Goal: Task Accomplishment & Management: Manage account settings

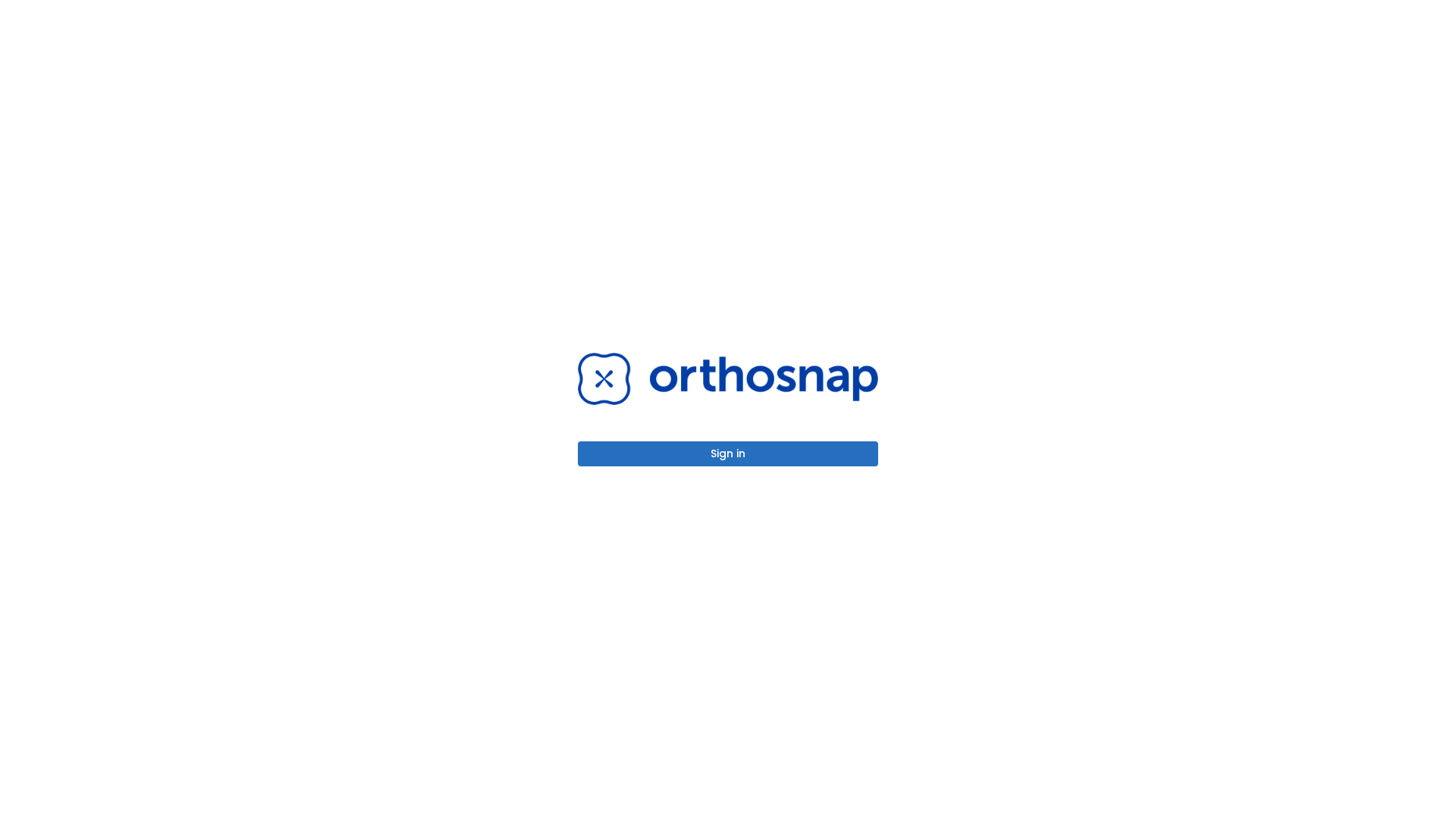
click at [728, 453] on button "Sign in" at bounding box center [728, 453] width 300 height 25
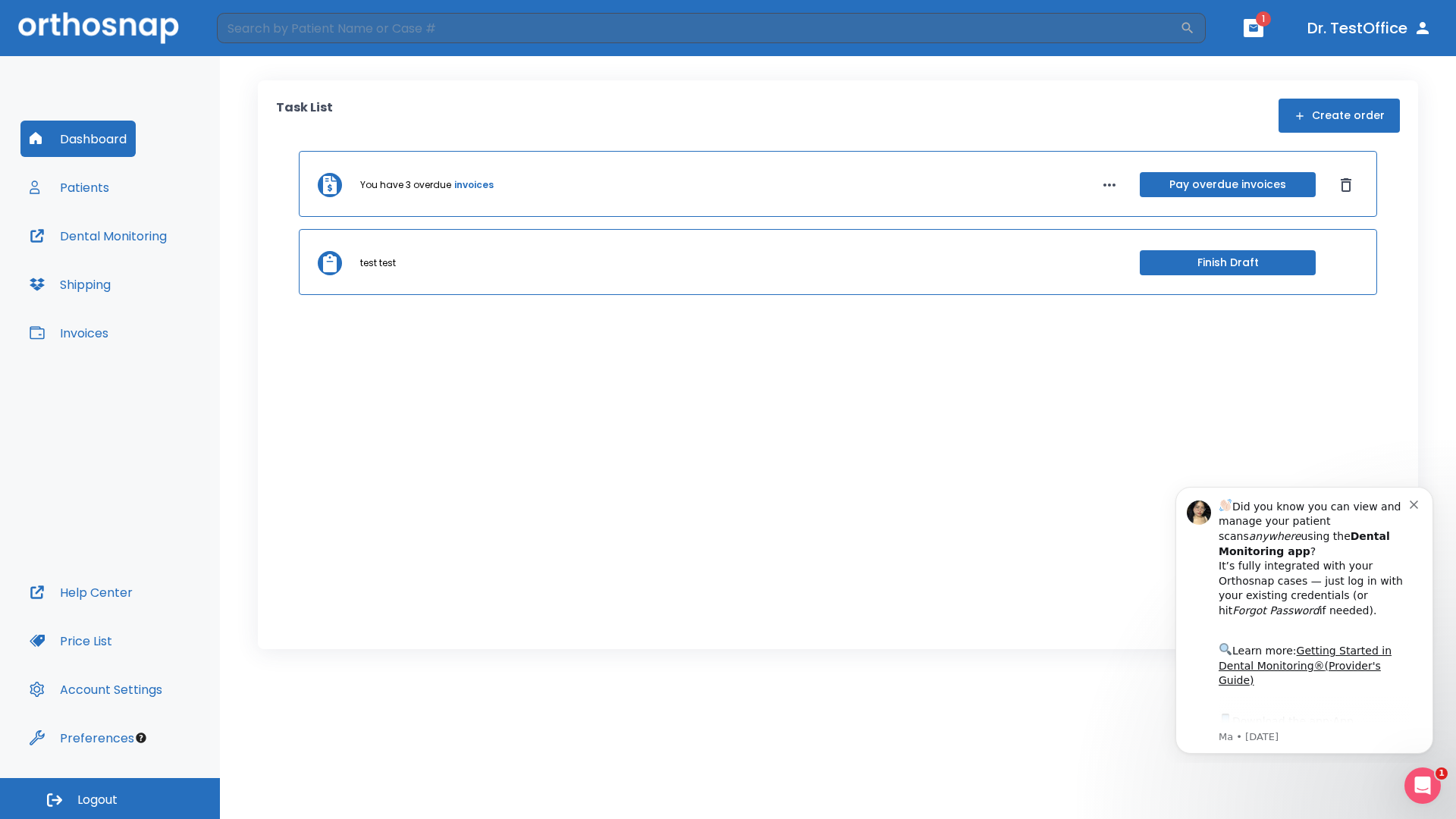
click at [110, 799] on span "Logout" at bounding box center [98, 800] width 40 height 17
